Goal: Information Seeking & Learning: Learn about a topic

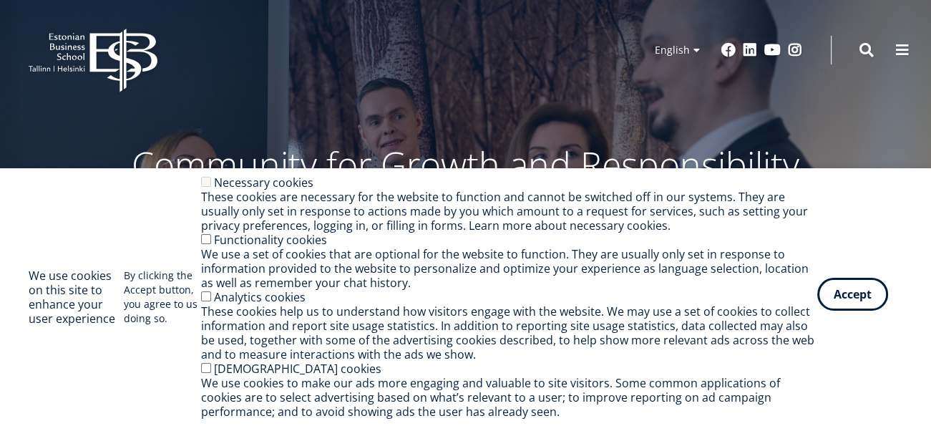
click at [843, 294] on button "Accept" at bounding box center [853, 294] width 71 height 33
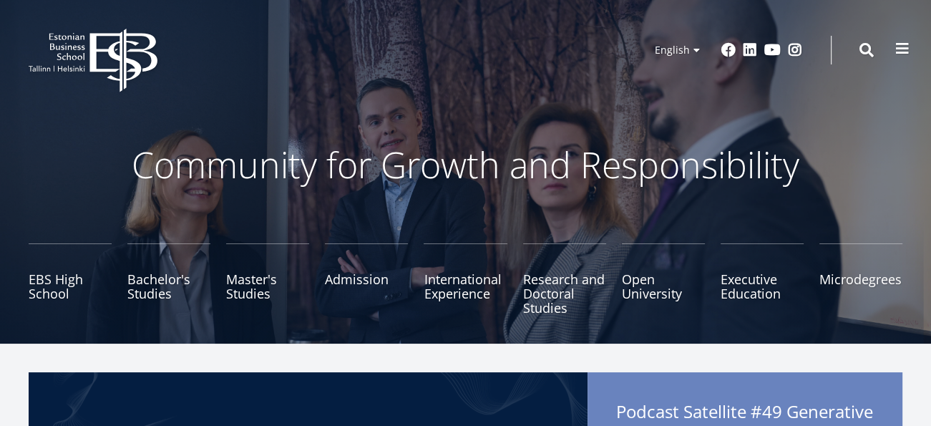
click at [901, 61] on button at bounding box center [902, 48] width 29 height 29
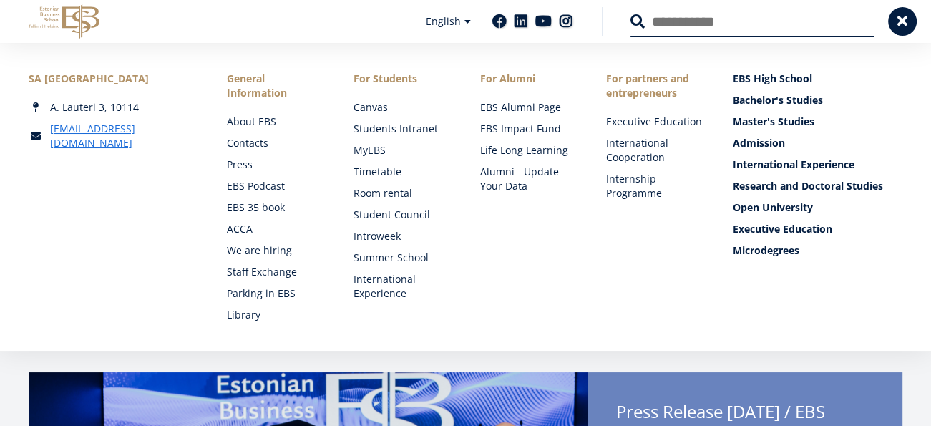
click at [271, 113] on li "General Information About EBS Contacts Press EBS Podcast EBS 35 book ACCA We ar…" at bounding box center [261, 197] width 127 height 251
click at [268, 123] on link "About EBS" at bounding box center [277, 122] width 98 height 14
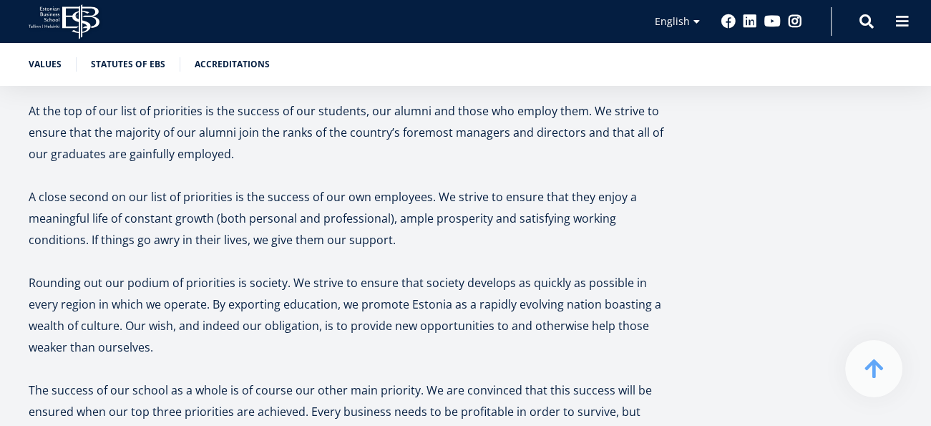
scroll to position [1209, 0]
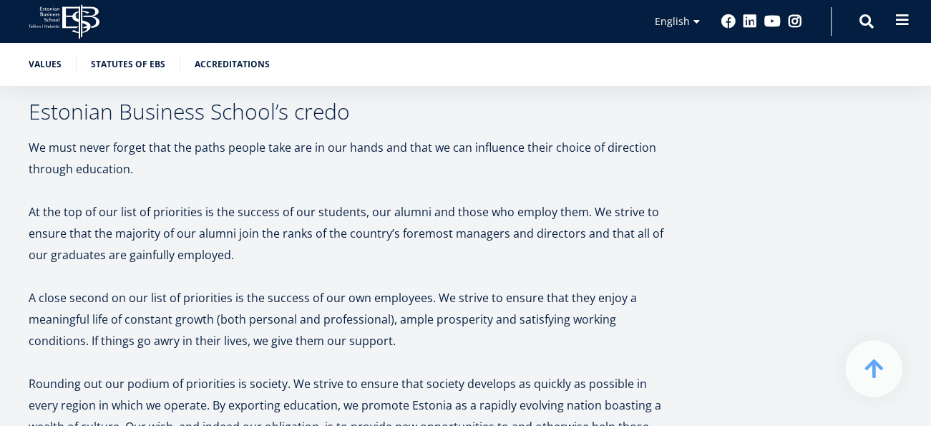
click at [911, 24] on button at bounding box center [902, 20] width 29 height 29
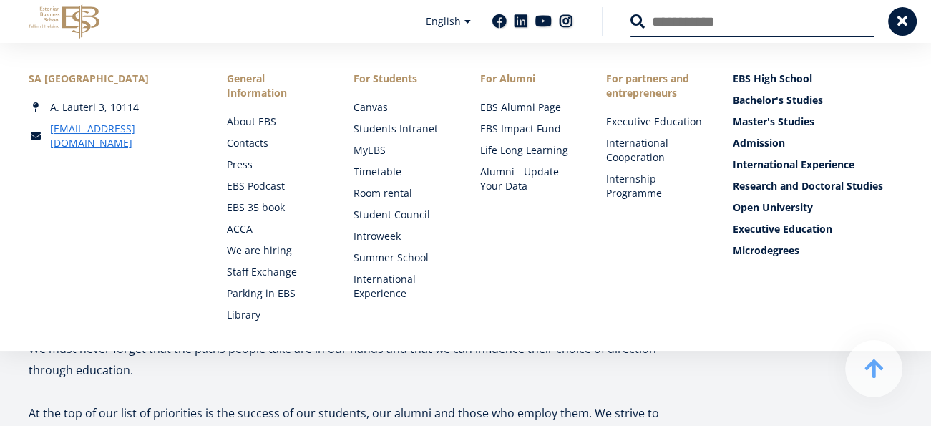
scroll to position [957, 0]
